Goal: Task Accomplishment & Management: Use online tool/utility

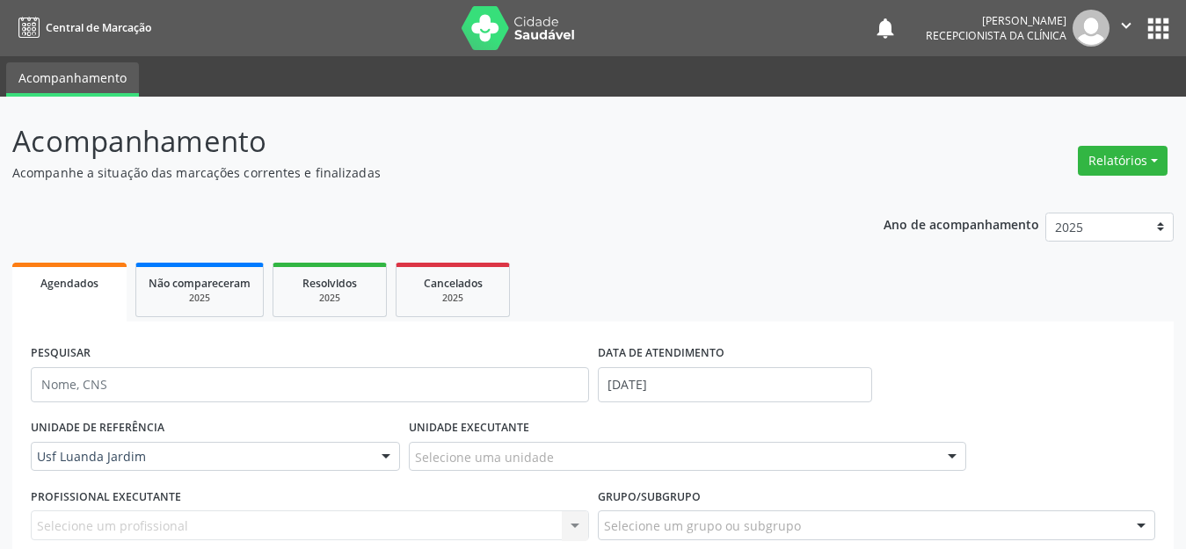
click at [80, 24] on span "Central de Marcação" at bounding box center [98, 27] width 105 height 15
click at [484, 32] on img at bounding box center [518, 28] width 114 height 44
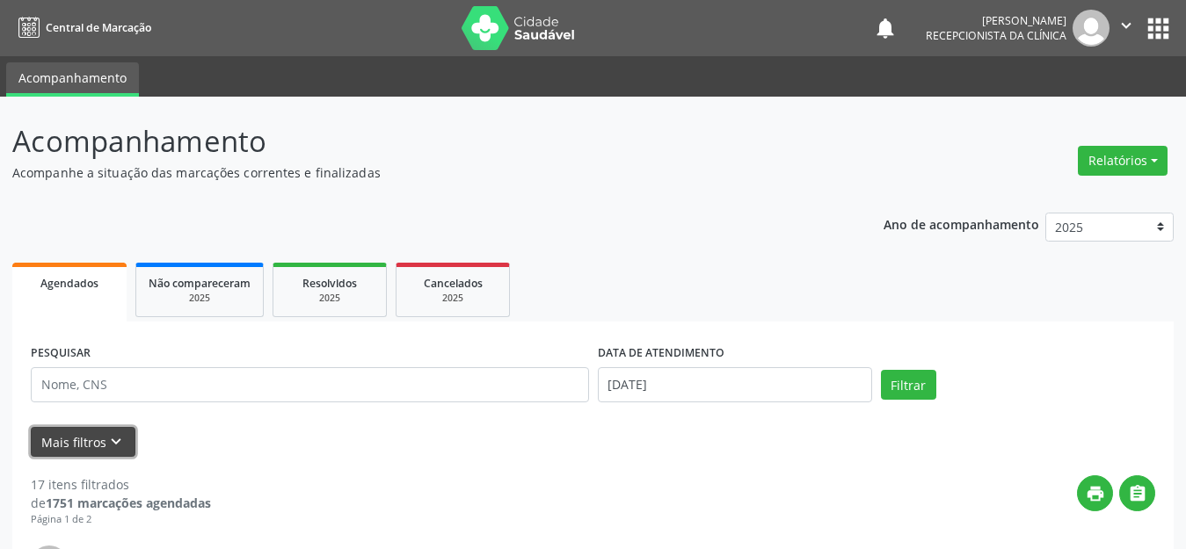
click at [88, 437] on button "Mais filtros keyboard_arrow_down" at bounding box center [83, 442] width 105 height 31
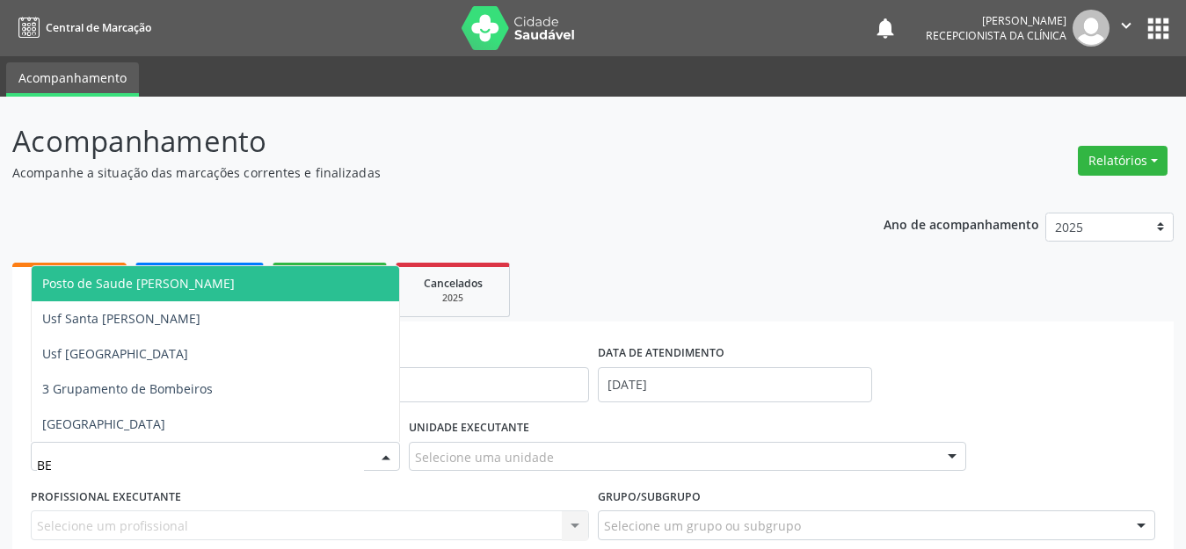
type input "BER"
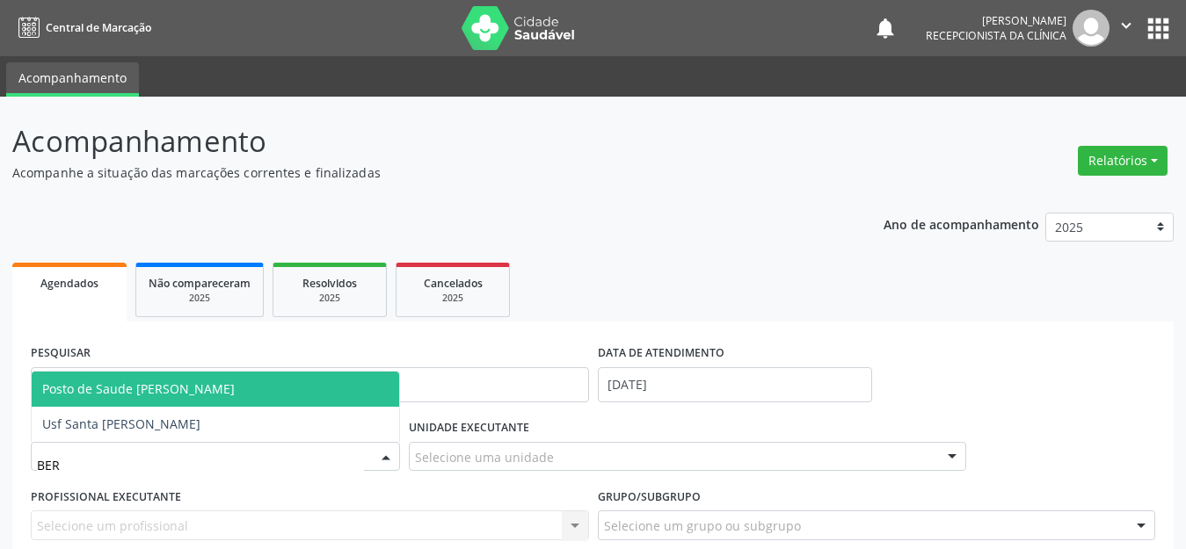
click at [241, 397] on span "Posto de Saude [PERSON_NAME]" at bounding box center [215, 389] width 367 height 35
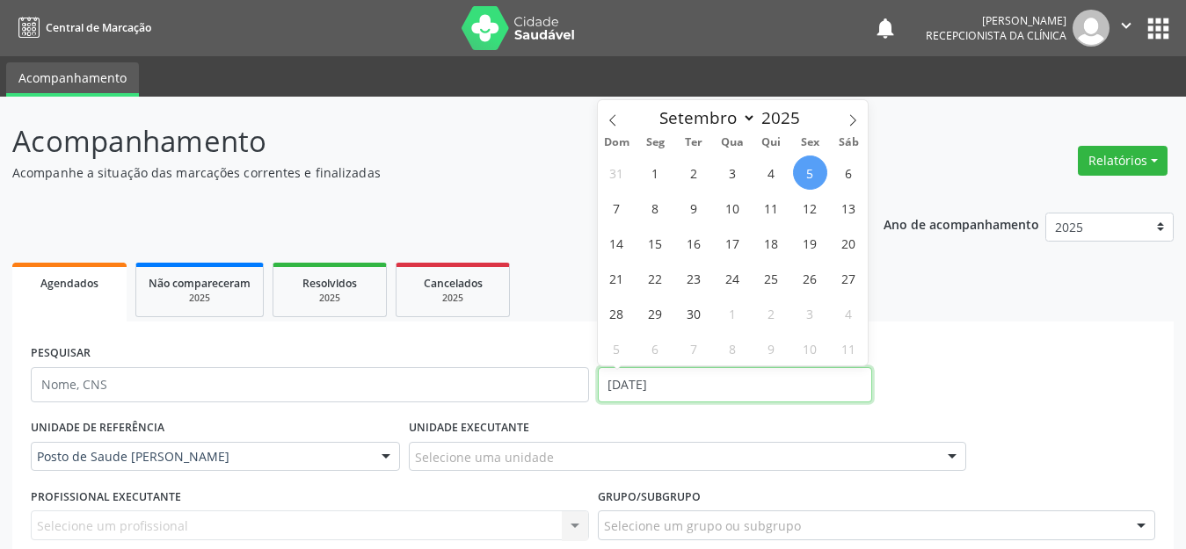
click at [626, 378] on input "05/09/2025" at bounding box center [735, 384] width 274 height 35
click at [765, 205] on span "11" at bounding box center [771, 208] width 34 height 34
type input "11/09/2025"
click at [765, 205] on span "11" at bounding box center [771, 208] width 34 height 34
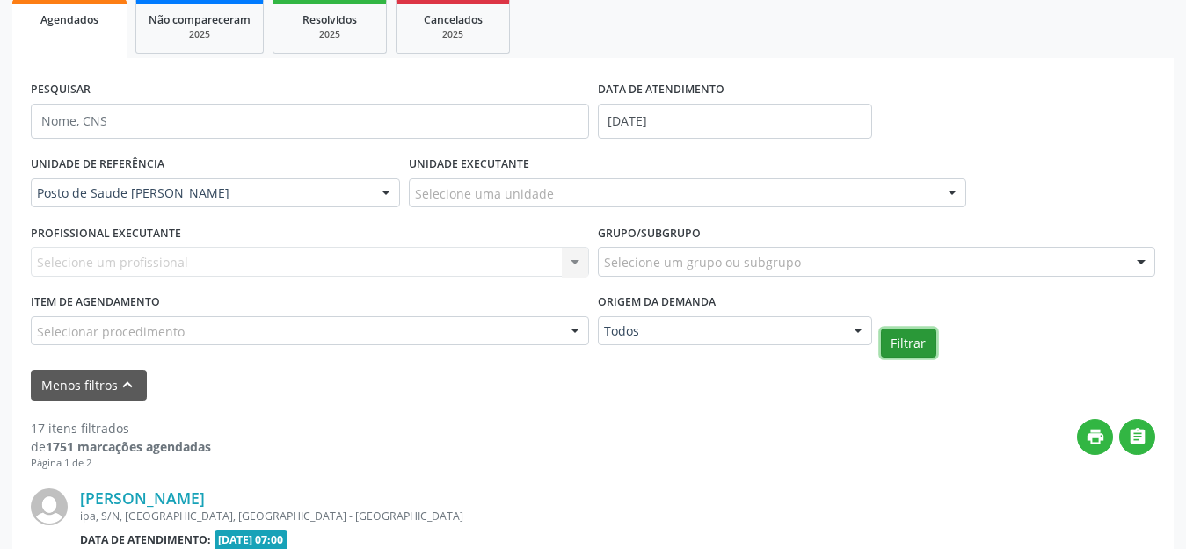
click at [919, 350] on button "Filtrar" at bounding box center [908, 344] width 55 height 30
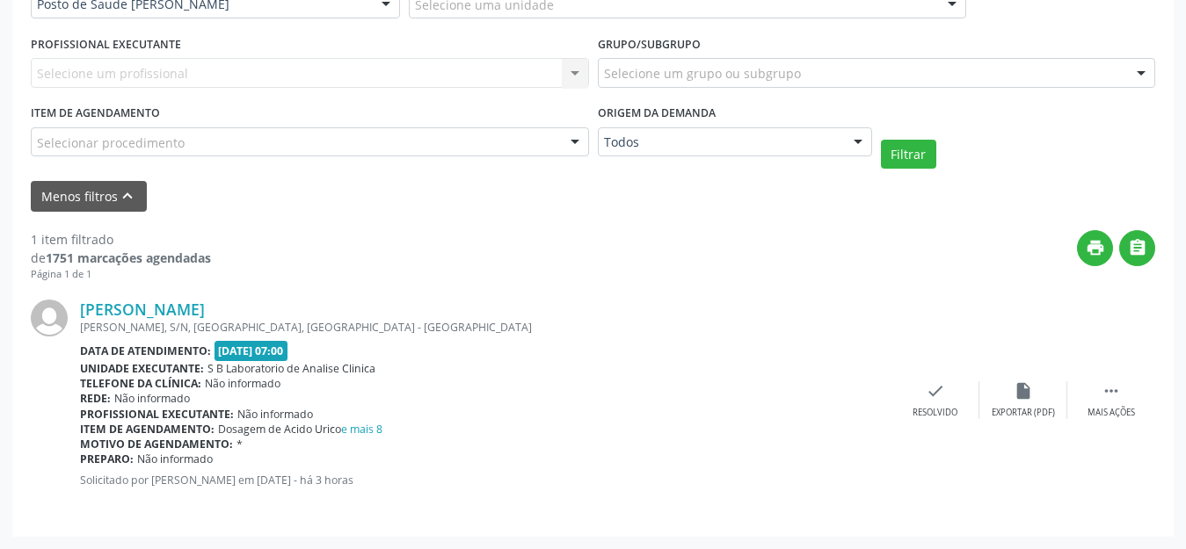
scroll to position [277, 0]
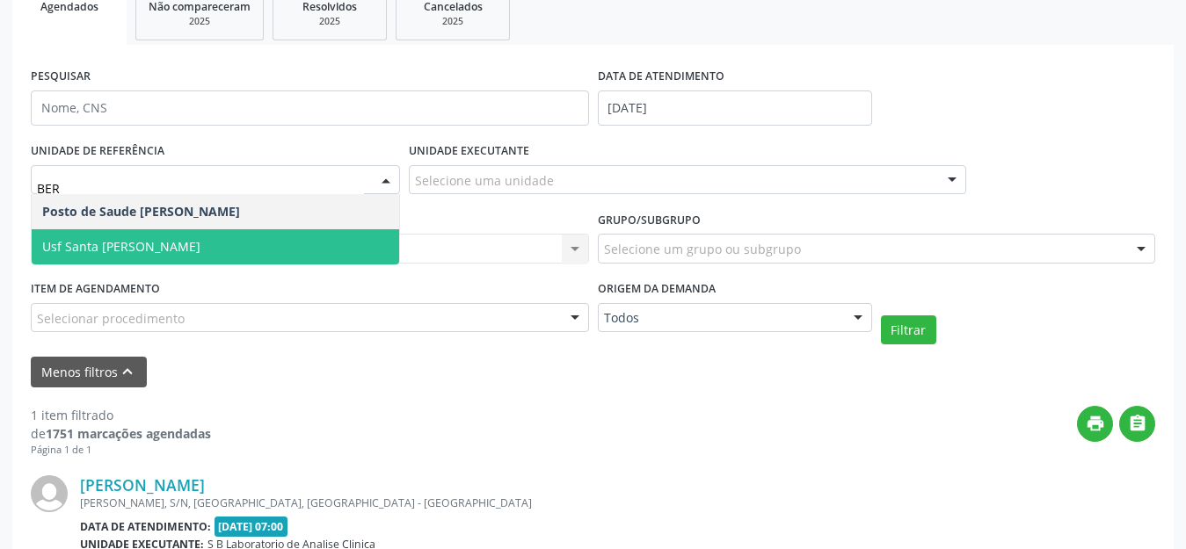
click at [252, 242] on span "Usf Santa [PERSON_NAME]" at bounding box center [215, 246] width 367 height 35
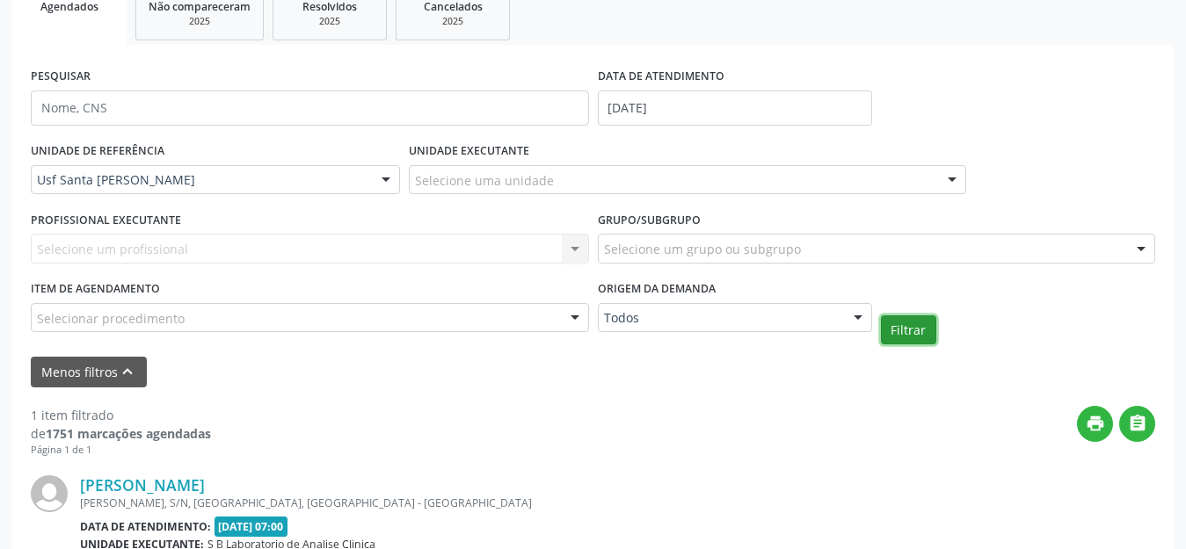
click at [930, 328] on button "Filtrar" at bounding box center [908, 331] width 55 height 30
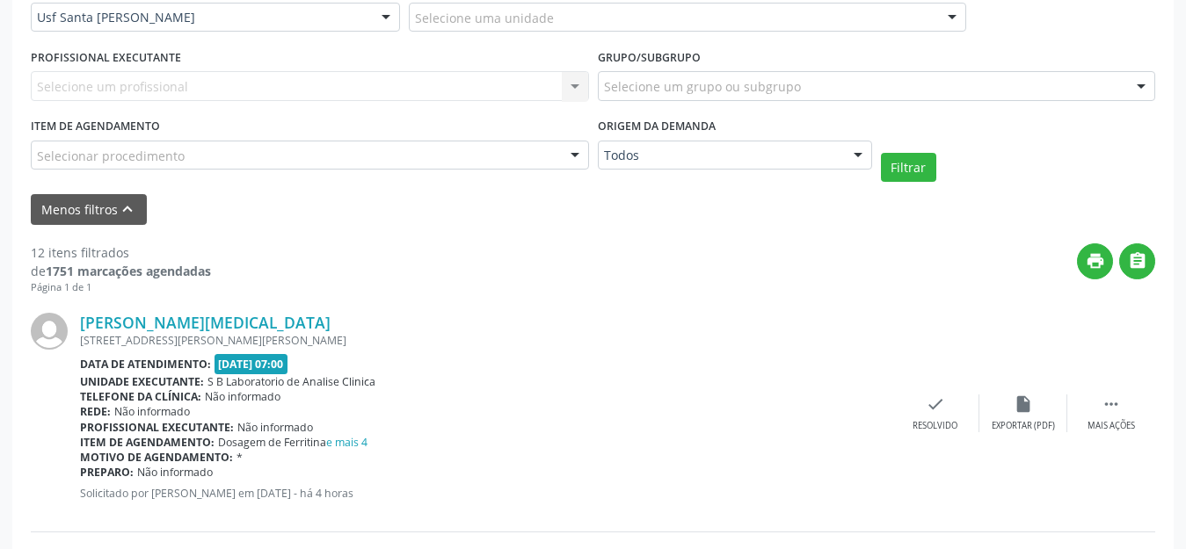
scroll to position [527, 0]
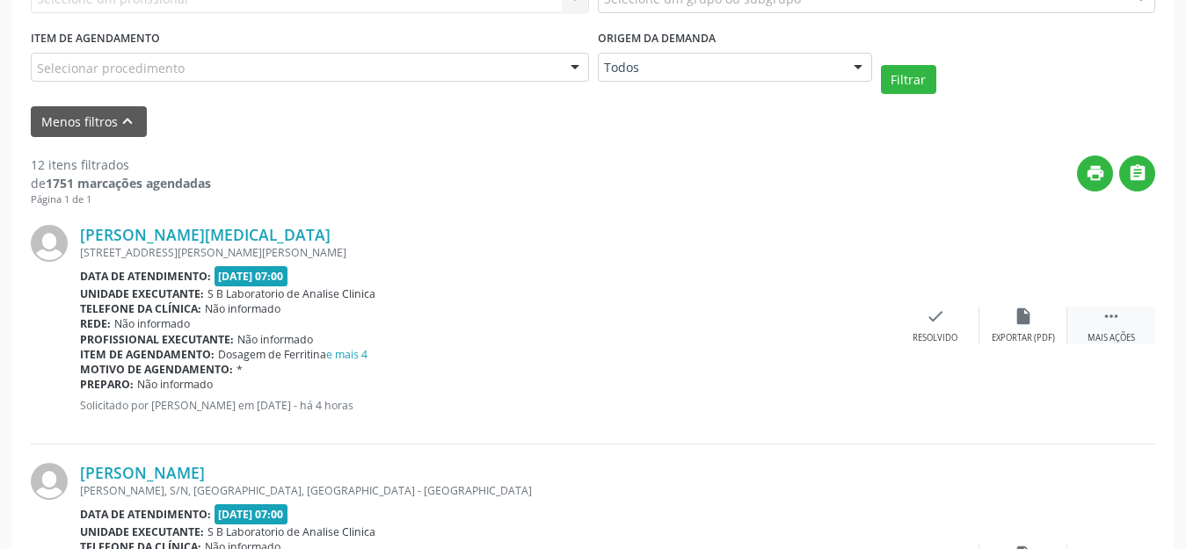
click at [1098, 306] on div "Higor Mychel Pereira Lemos Rua Cecilio Tiburtino, 100, Bernardo Vieira, Serra T…" at bounding box center [593, 326] width 1124 height 238
click at [1099, 309] on div " Mais ações" at bounding box center [1111, 326] width 88 height 38
click at [854, 332] on div "Imprimir" at bounding box center [847, 338] width 40 height 12
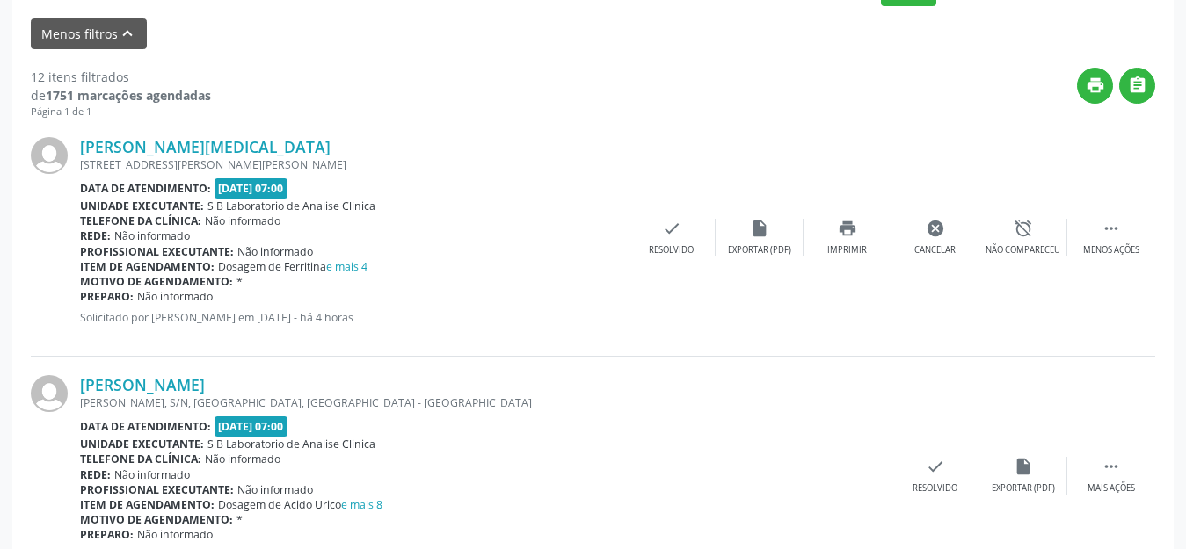
scroll to position [703, 0]
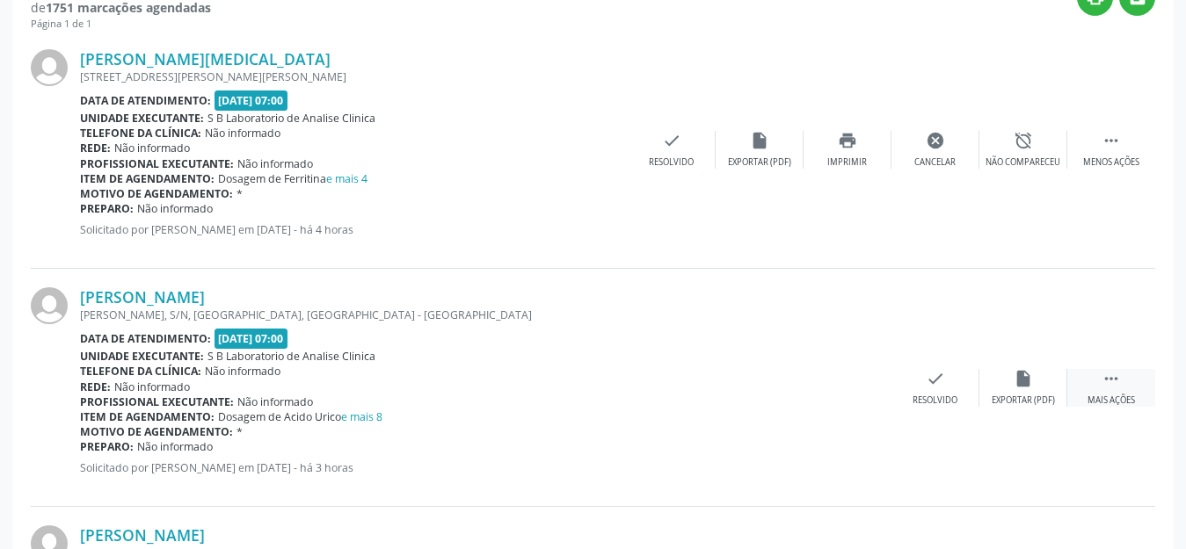
click at [1120, 397] on div "Mais ações" at bounding box center [1110, 401] width 47 height 12
click at [838, 381] on icon "print" at bounding box center [847, 378] width 19 height 19
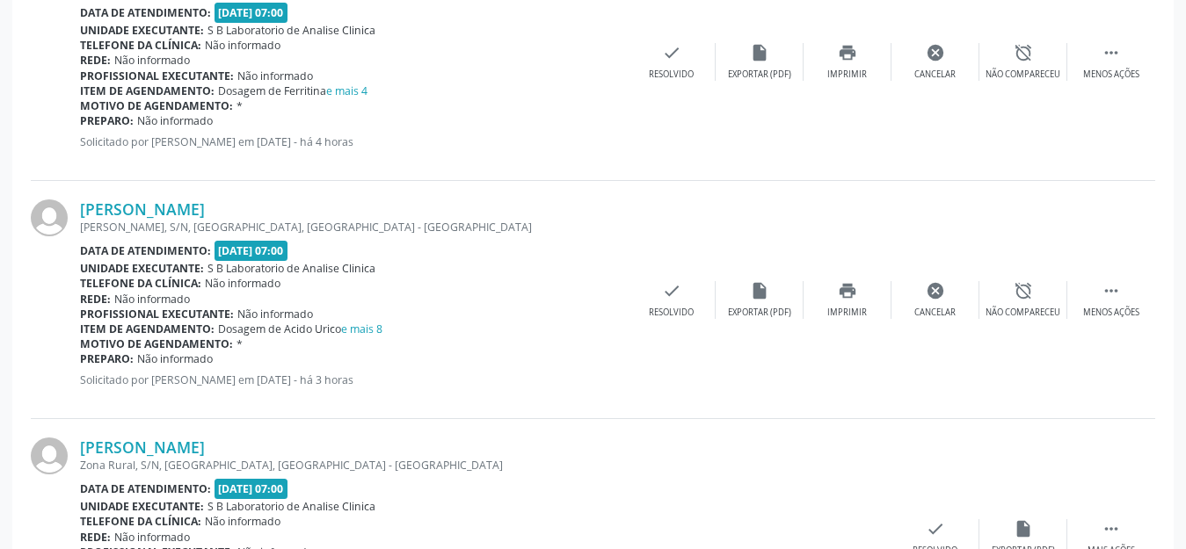
scroll to position [967, 0]
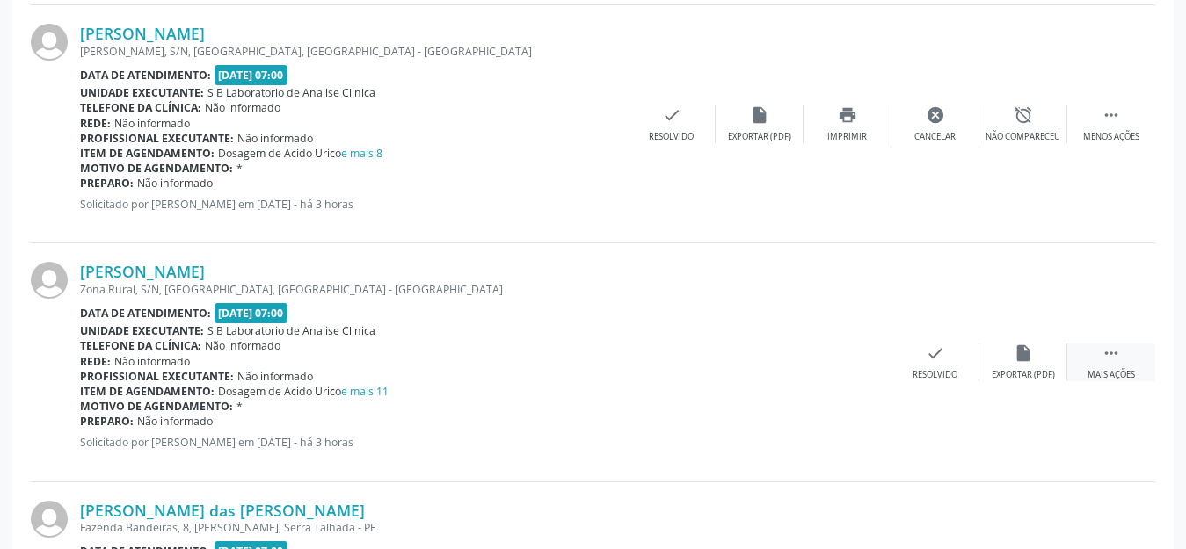
click at [1107, 351] on icon "" at bounding box center [1110, 353] width 19 height 19
click at [842, 367] on div "print Imprimir" at bounding box center [847, 363] width 88 height 38
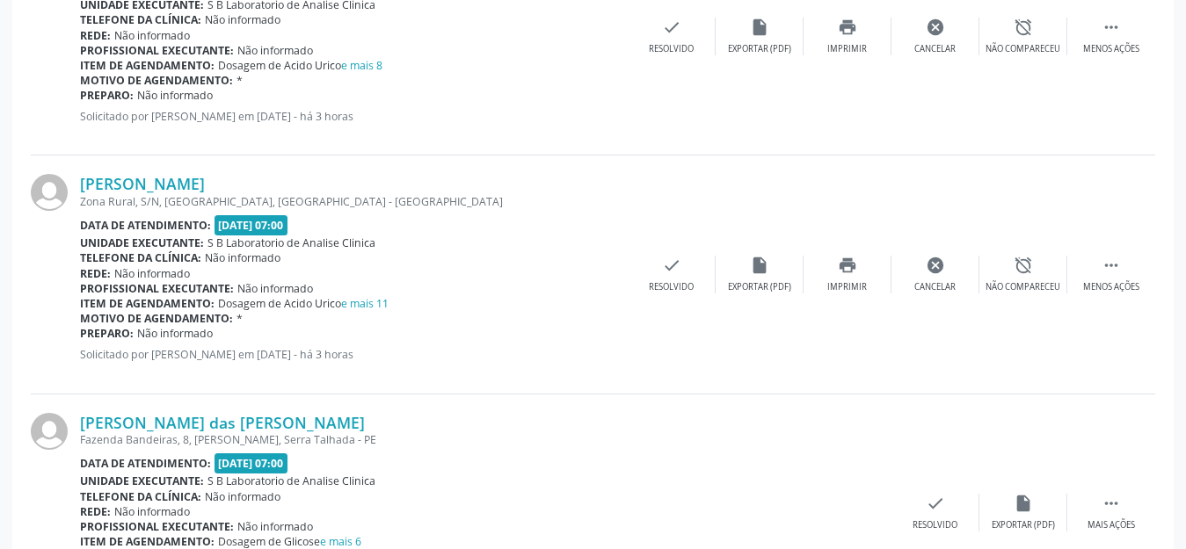
scroll to position [1230, 0]
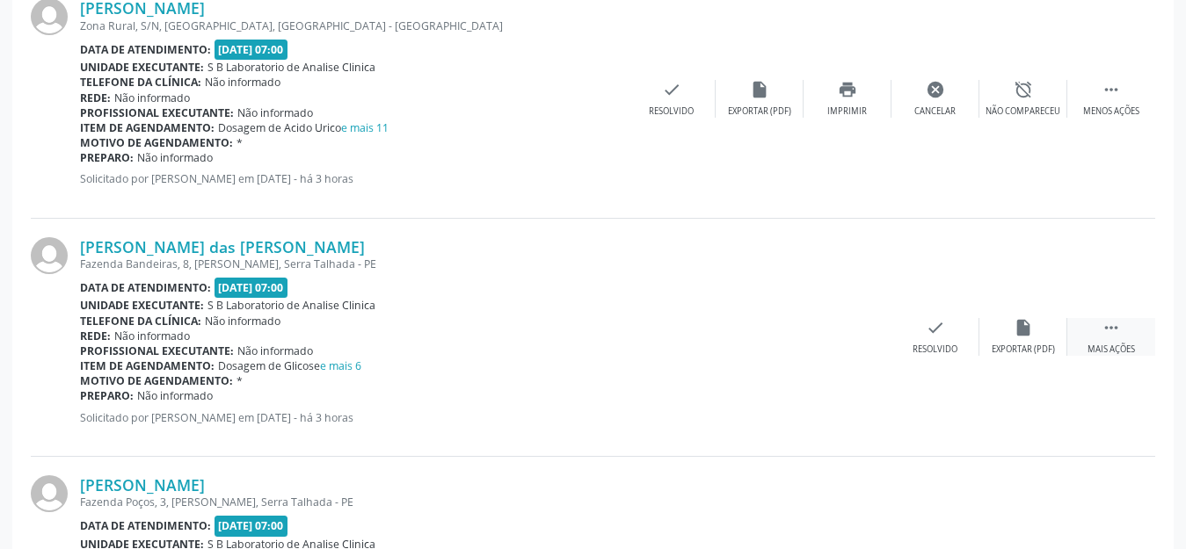
click at [1097, 351] on div "Mais ações" at bounding box center [1110, 350] width 47 height 12
click at [867, 338] on div "print Imprimir" at bounding box center [847, 337] width 88 height 38
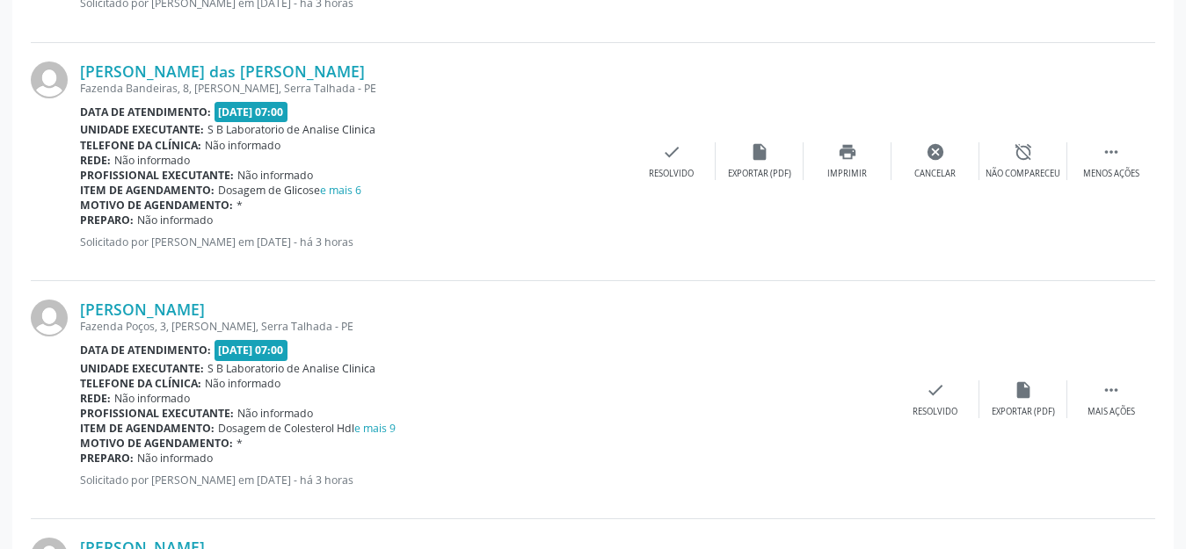
scroll to position [1494, 0]
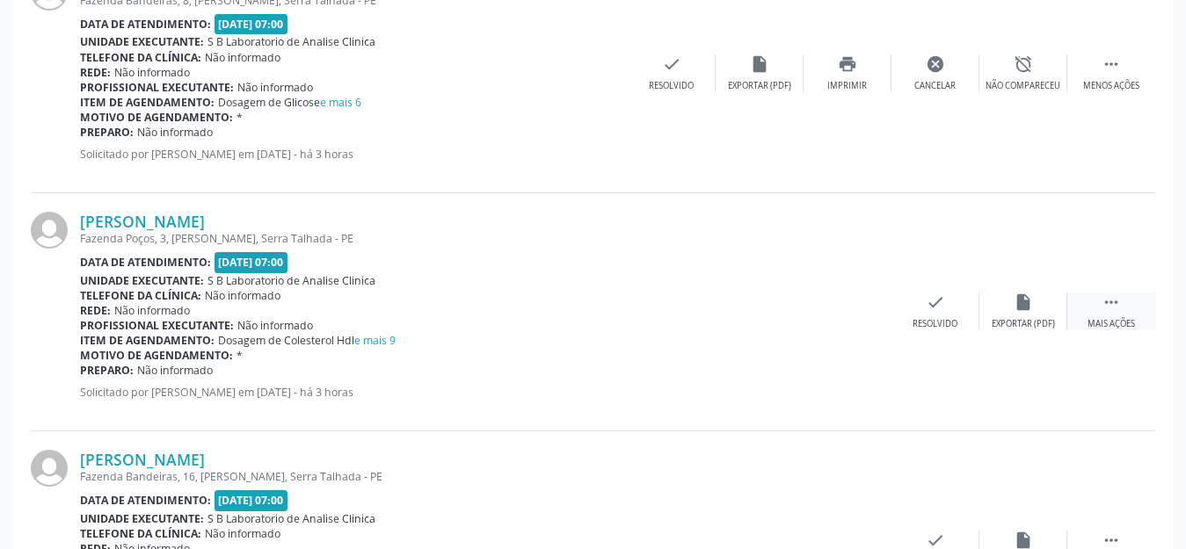
click at [1086, 302] on div " Mais ações" at bounding box center [1111, 312] width 88 height 38
click at [868, 325] on div "print Imprimir" at bounding box center [847, 312] width 88 height 38
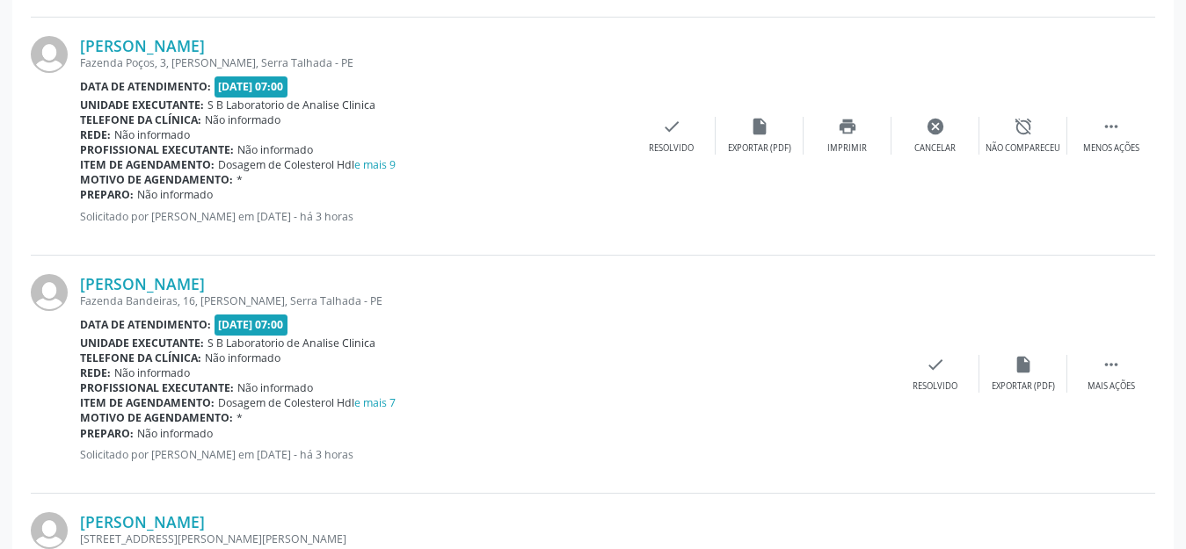
scroll to position [1758, 0]
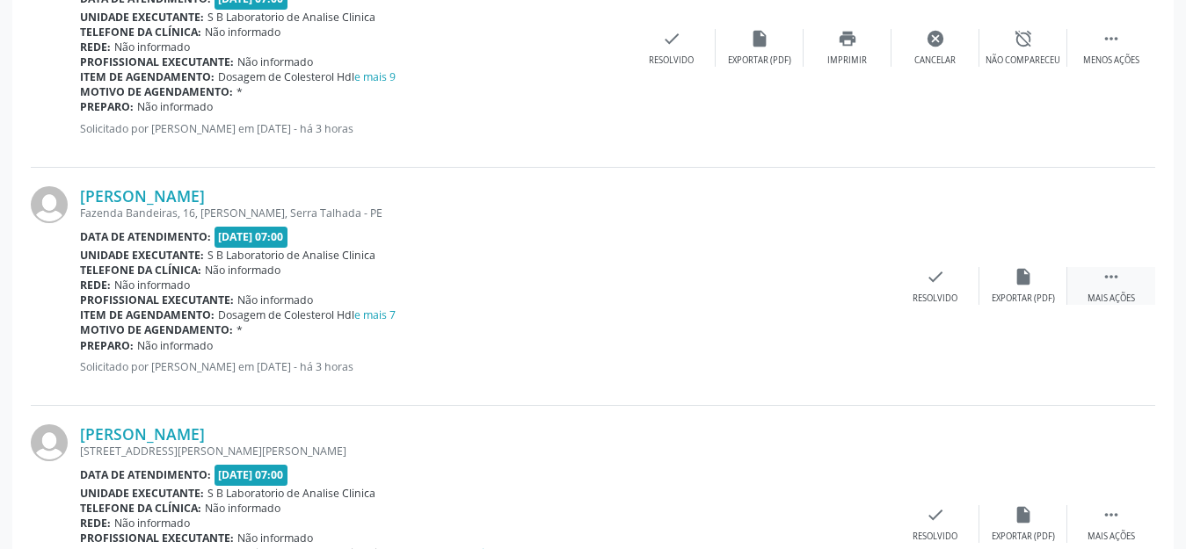
click at [1119, 285] on icon "" at bounding box center [1110, 276] width 19 height 19
click at [861, 279] on div "print Imprimir" at bounding box center [847, 286] width 88 height 38
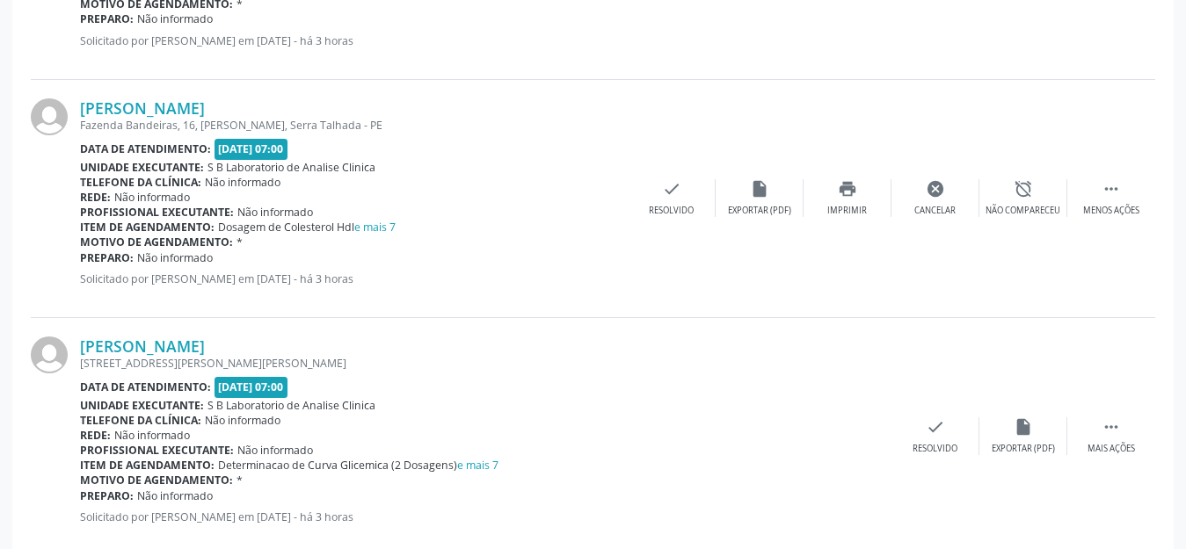
scroll to position [1934, 0]
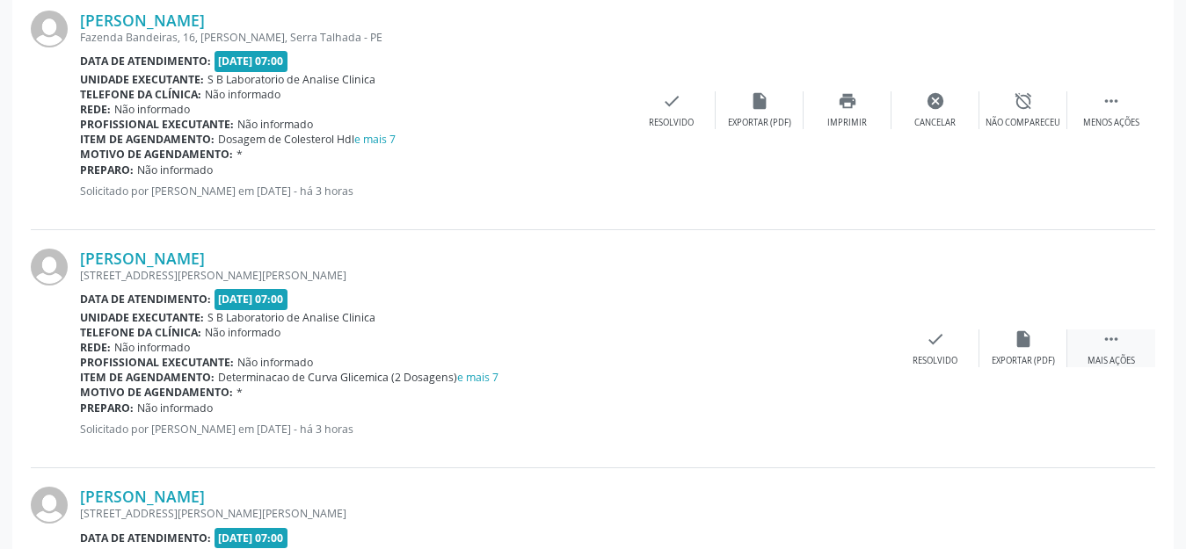
click at [1093, 330] on div " Mais ações" at bounding box center [1111, 349] width 88 height 38
click at [850, 348] on icon "print" at bounding box center [847, 339] width 19 height 19
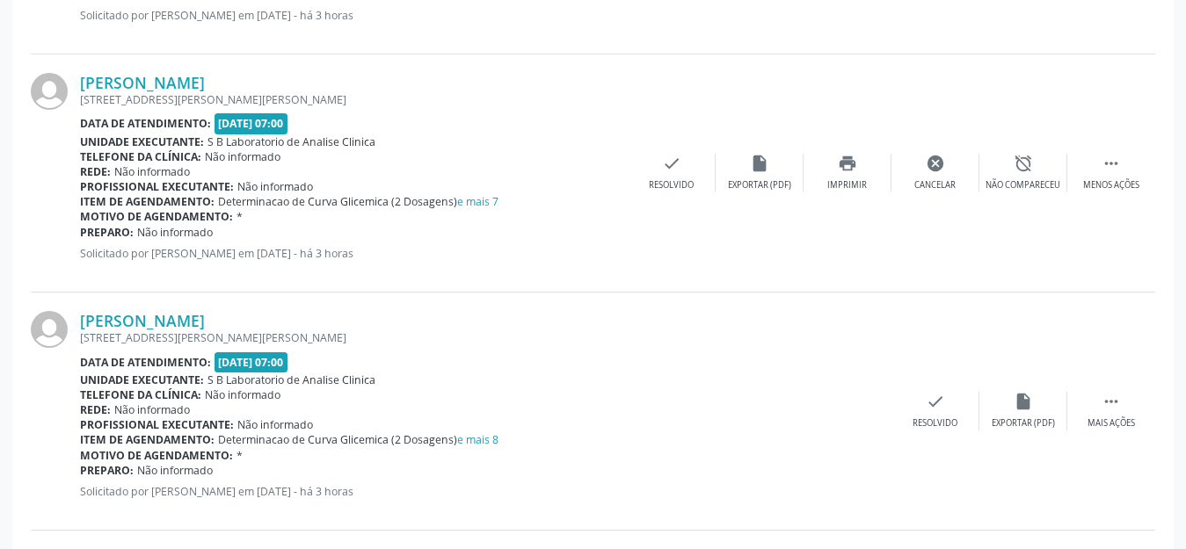
scroll to position [2197, 0]
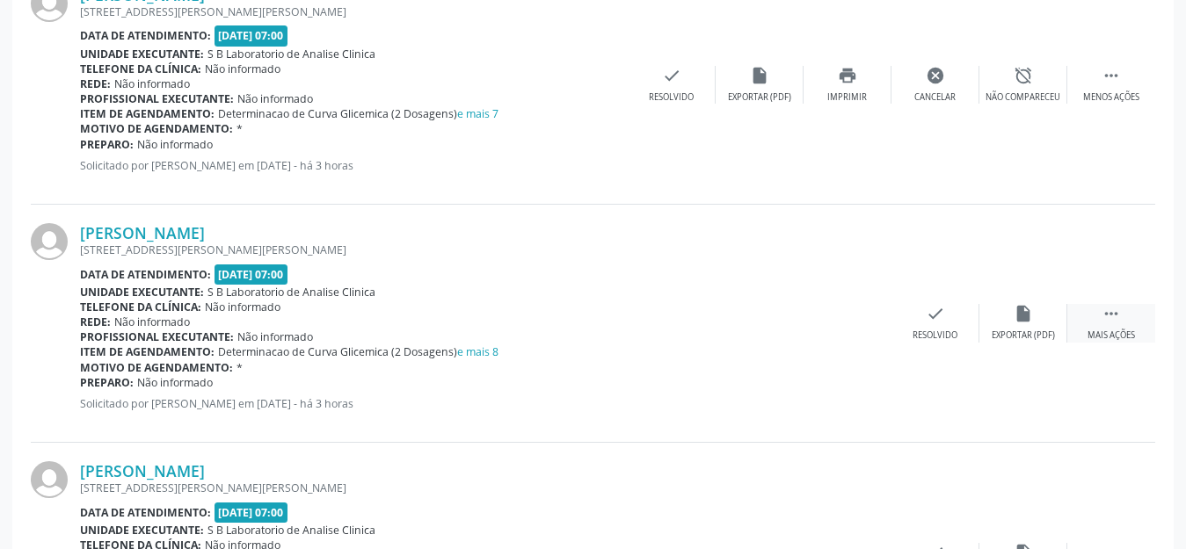
click at [1104, 318] on icon "" at bounding box center [1110, 313] width 19 height 19
click at [843, 328] on div "print Imprimir" at bounding box center [847, 323] width 88 height 38
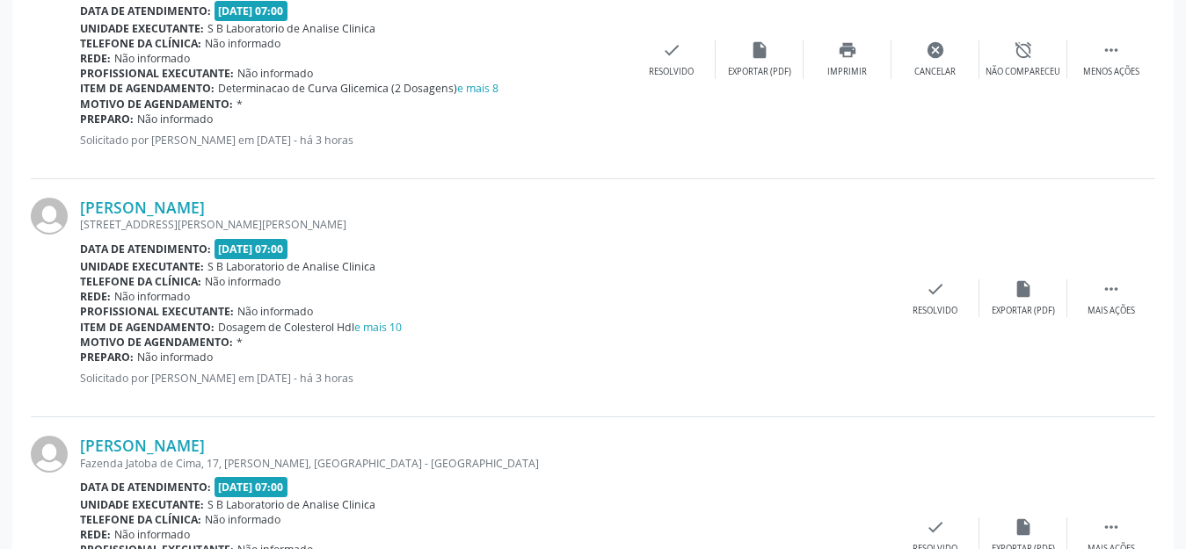
scroll to position [2549, 0]
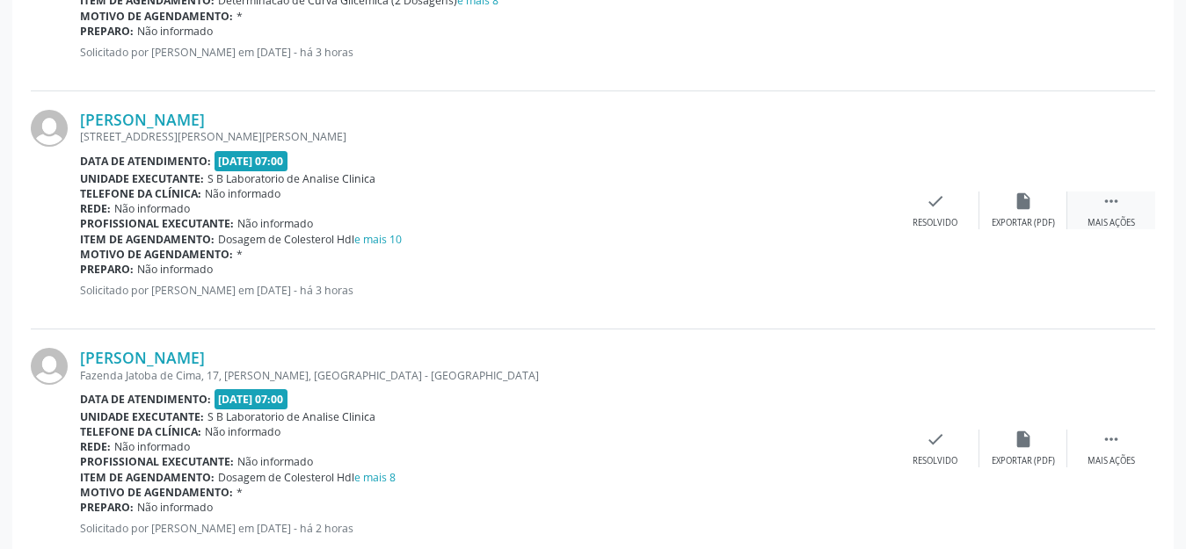
click at [1106, 198] on icon "" at bounding box center [1110, 201] width 19 height 19
click at [841, 220] on div "Imprimir" at bounding box center [847, 223] width 40 height 12
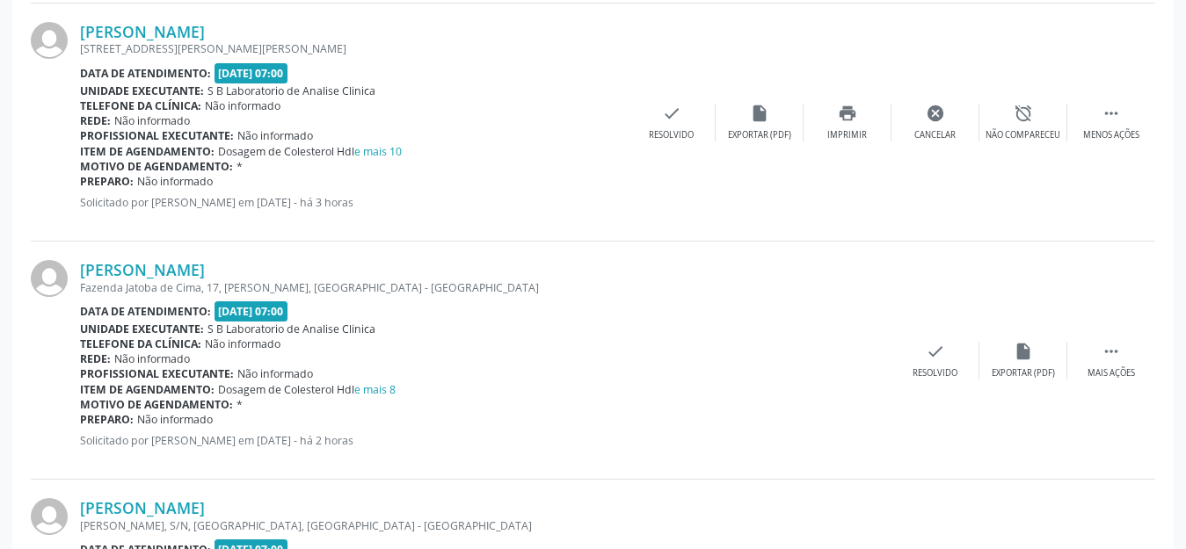
scroll to position [2725, 0]
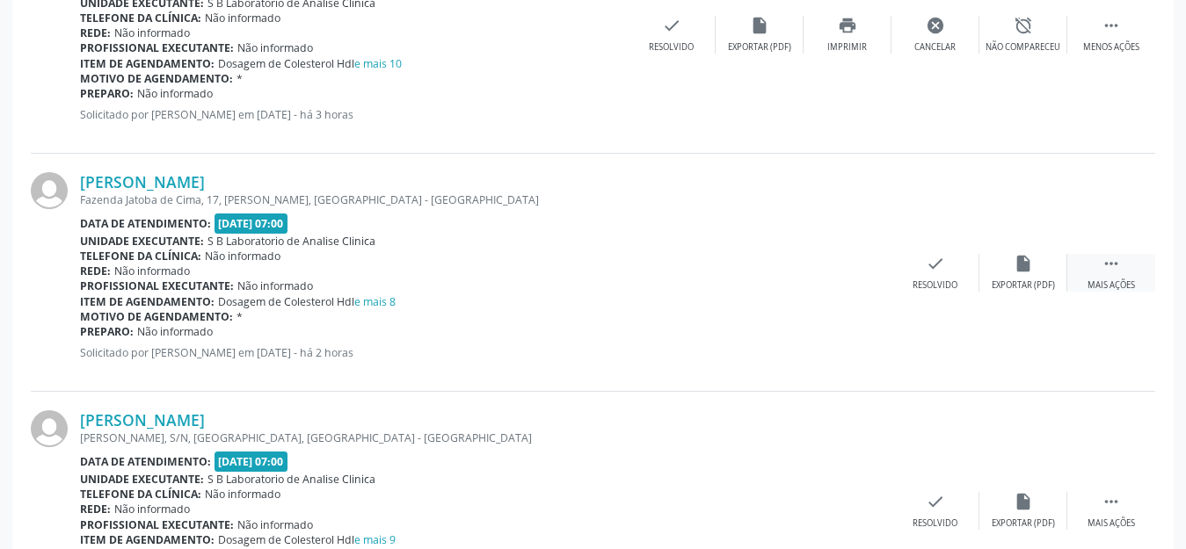
click at [1124, 264] on div " Mais ações" at bounding box center [1111, 273] width 88 height 38
click at [844, 276] on div "print Imprimir" at bounding box center [847, 273] width 88 height 38
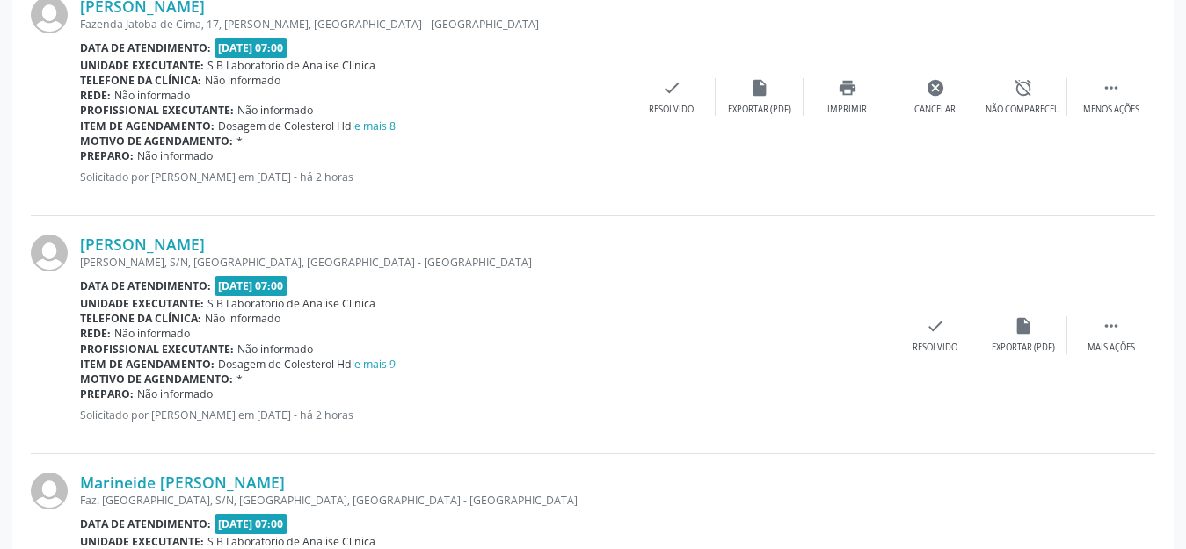
scroll to position [2988, 0]
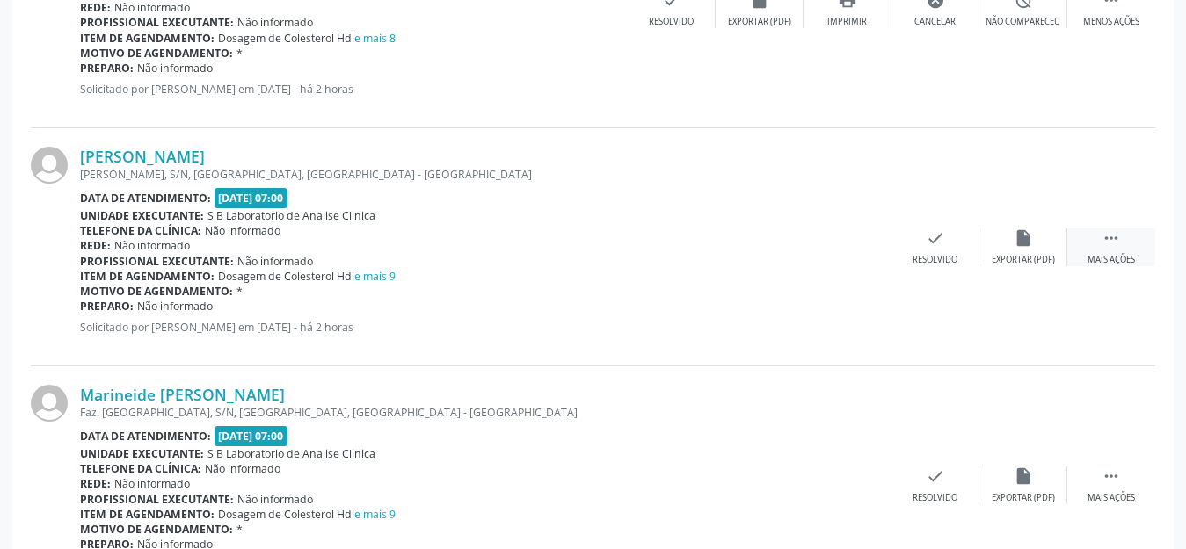
click at [1108, 239] on icon "" at bounding box center [1110, 238] width 19 height 19
click at [860, 240] on div "print Imprimir" at bounding box center [847, 248] width 88 height 38
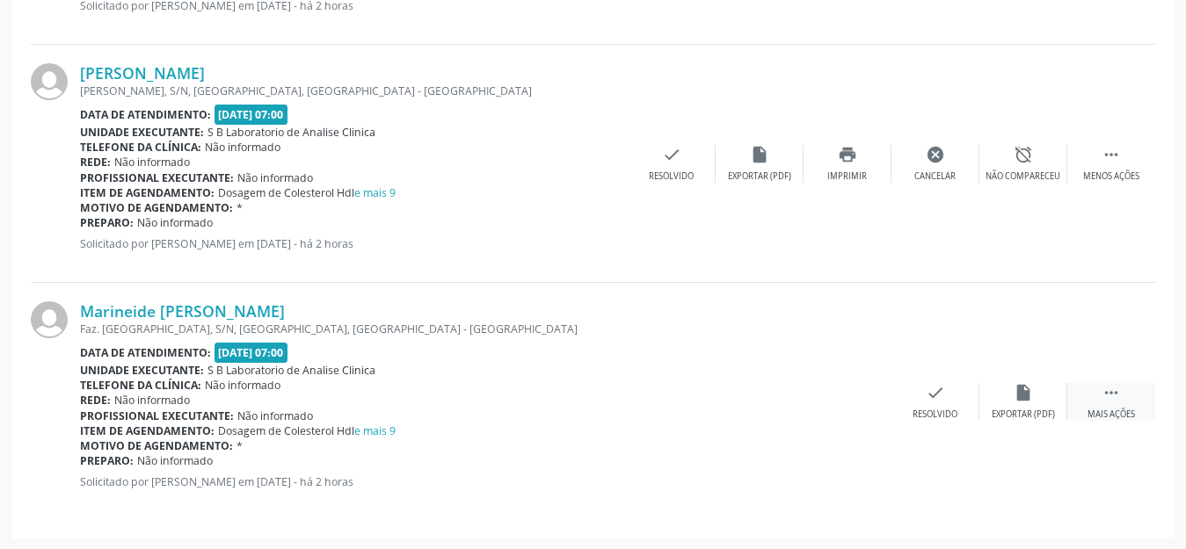
click at [1116, 390] on icon "" at bounding box center [1110, 392] width 19 height 19
click at [844, 410] on div "Imprimir" at bounding box center [847, 415] width 40 height 12
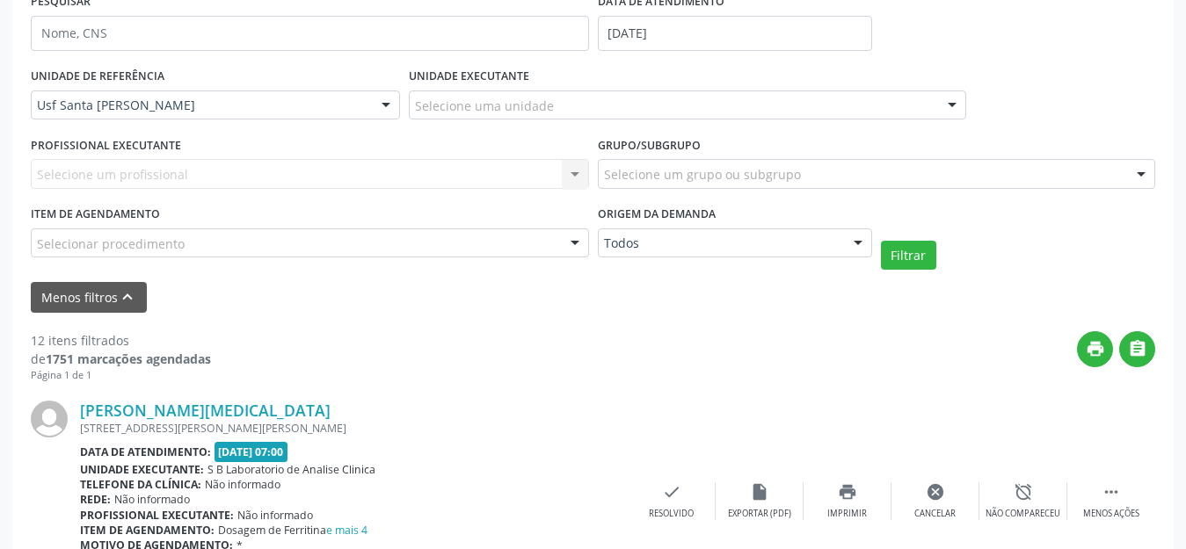
scroll to position [264, 0]
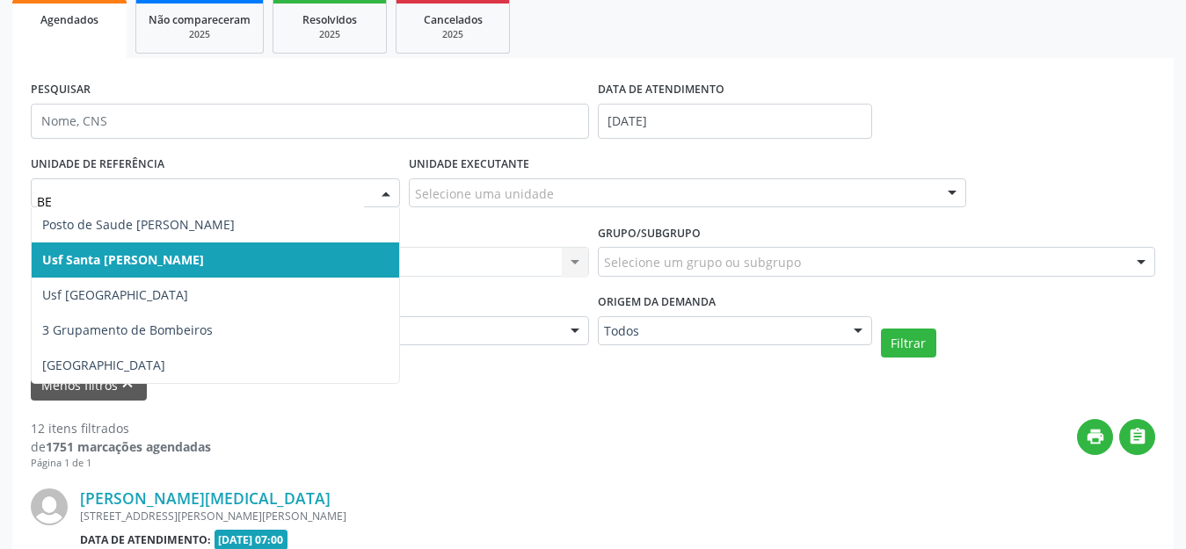
type input "BER"
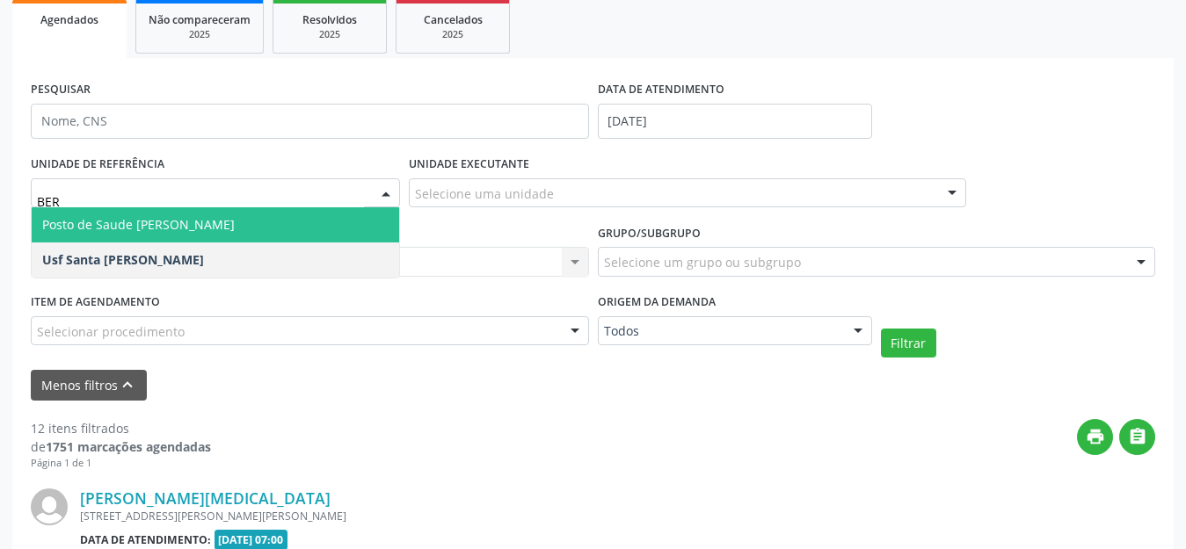
click at [229, 216] on span "Posto de Saude [PERSON_NAME]" at bounding box center [215, 224] width 367 height 35
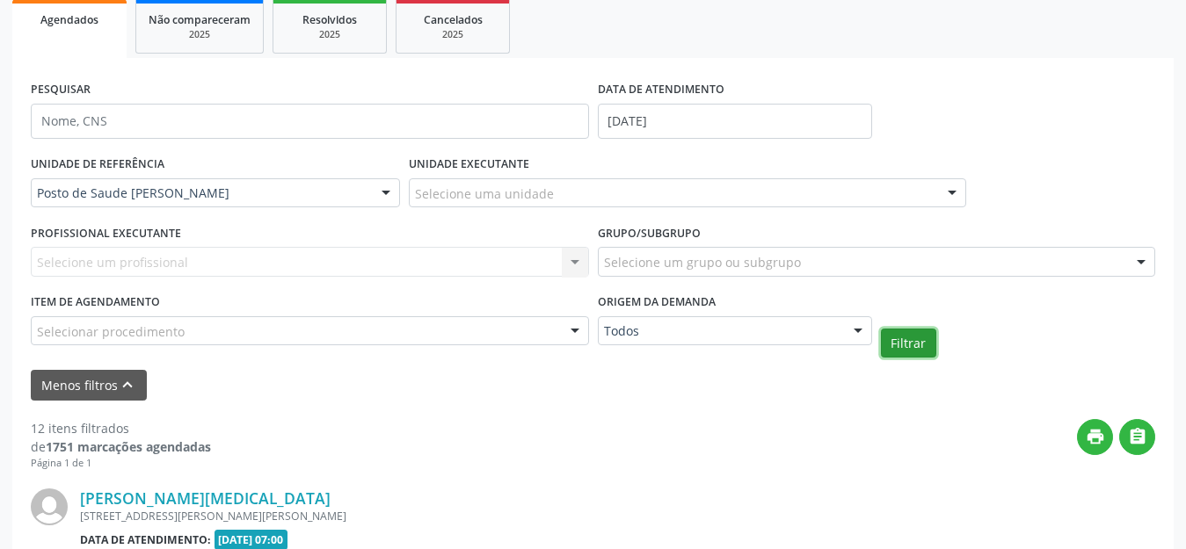
click at [898, 337] on button "Filtrar" at bounding box center [908, 344] width 55 height 30
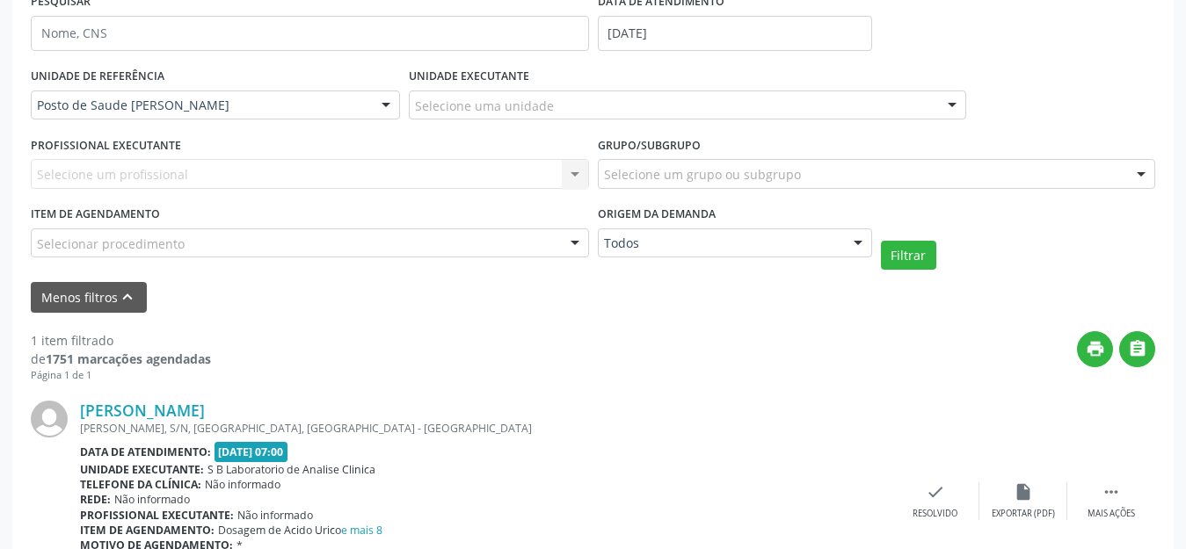
scroll to position [439, 0]
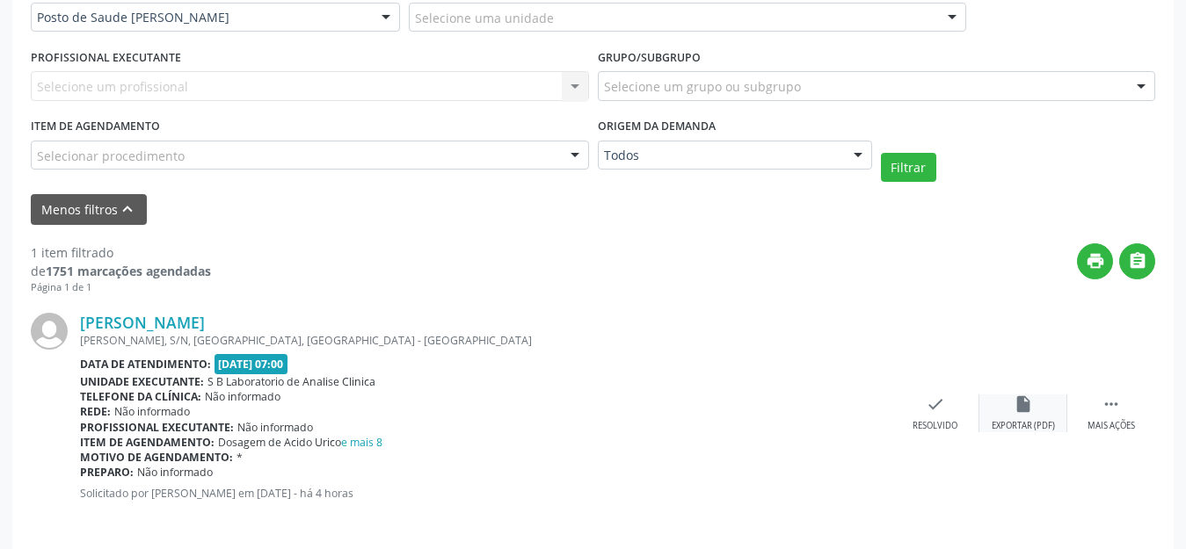
click at [1017, 407] on icon "insert_drive_file" at bounding box center [1022, 404] width 19 height 19
click at [1114, 416] on div " Mais ações" at bounding box center [1111, 414] width 88 height 38
click at [845, 414] on div "print Imprimir" at bounding box center [847, 414] width 88 height 38
